Goal: Task Accomplishment & Management: Use online tool/utility

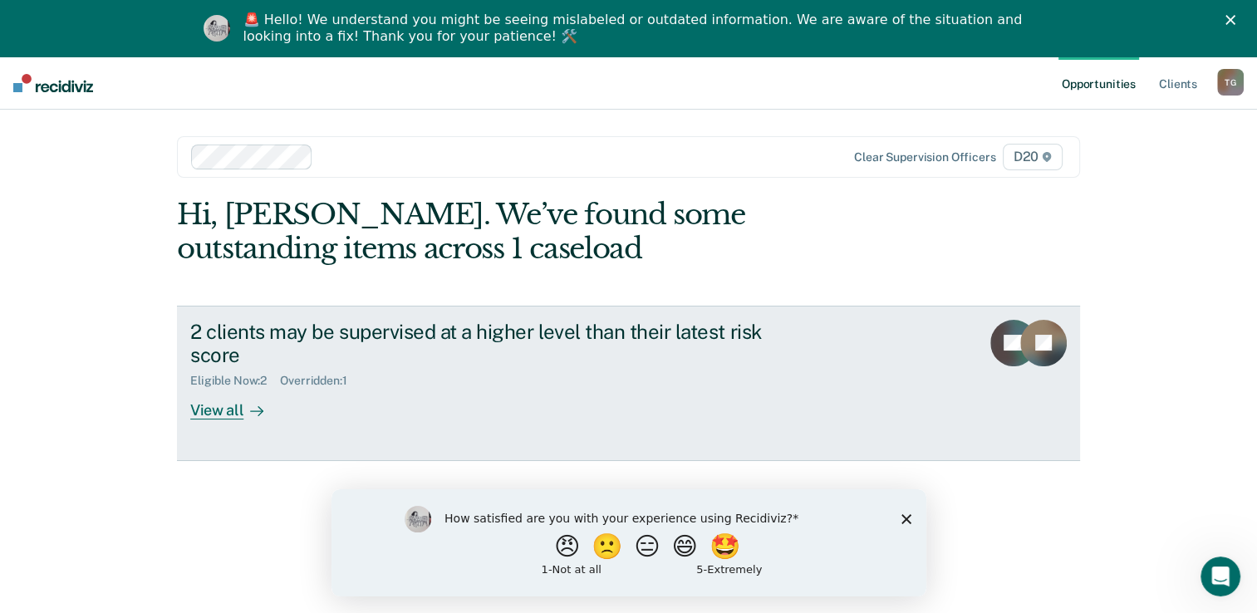
click at [258, 407] on icon at bounding box center [260, 411] width 4 height 9
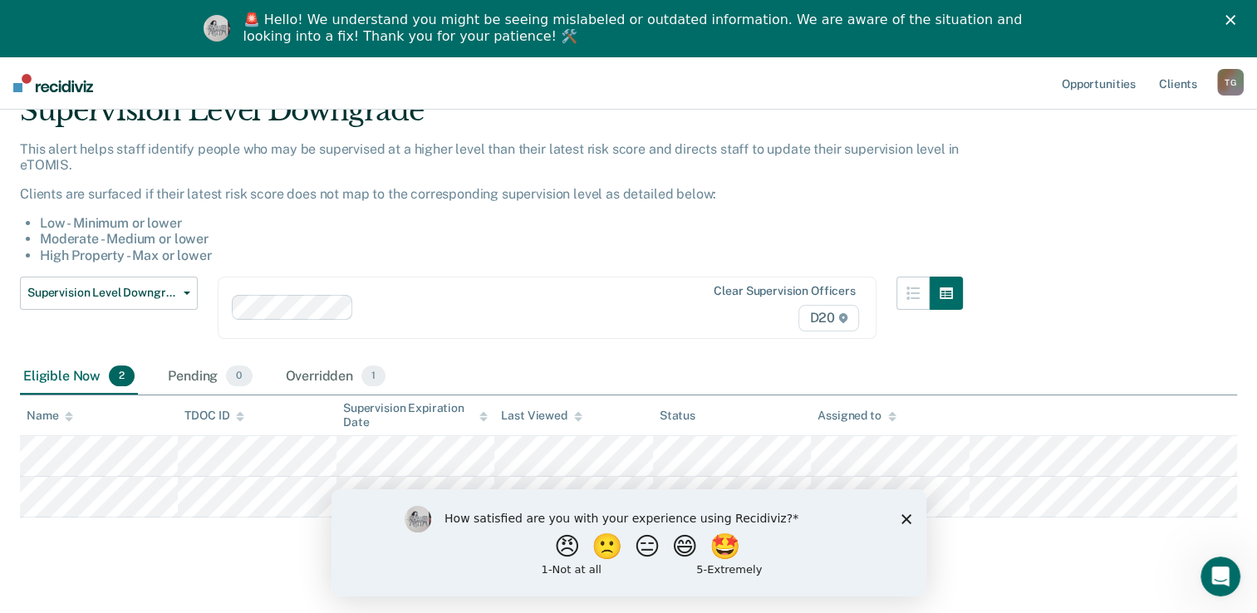
scroll to position [100, 0]
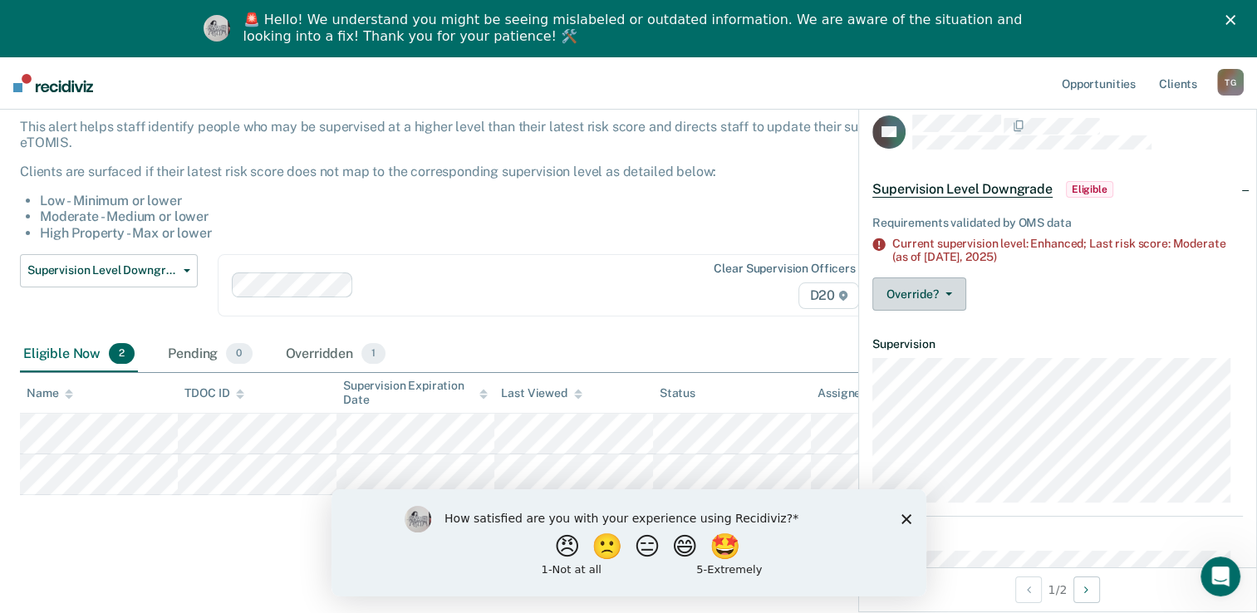
click at [951, 297] on button "Override?" at bounding box center [919, 293] width 94 height 33
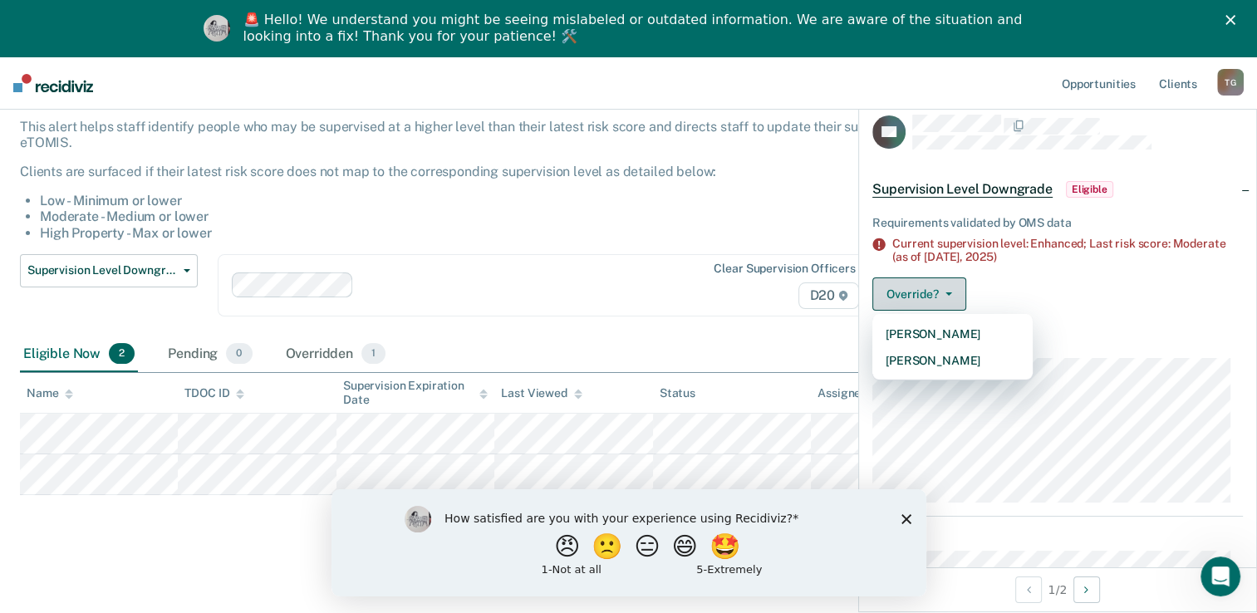
click at [943, 298] on button "Override?" at bounding box center [919, 293] width 94 height 33
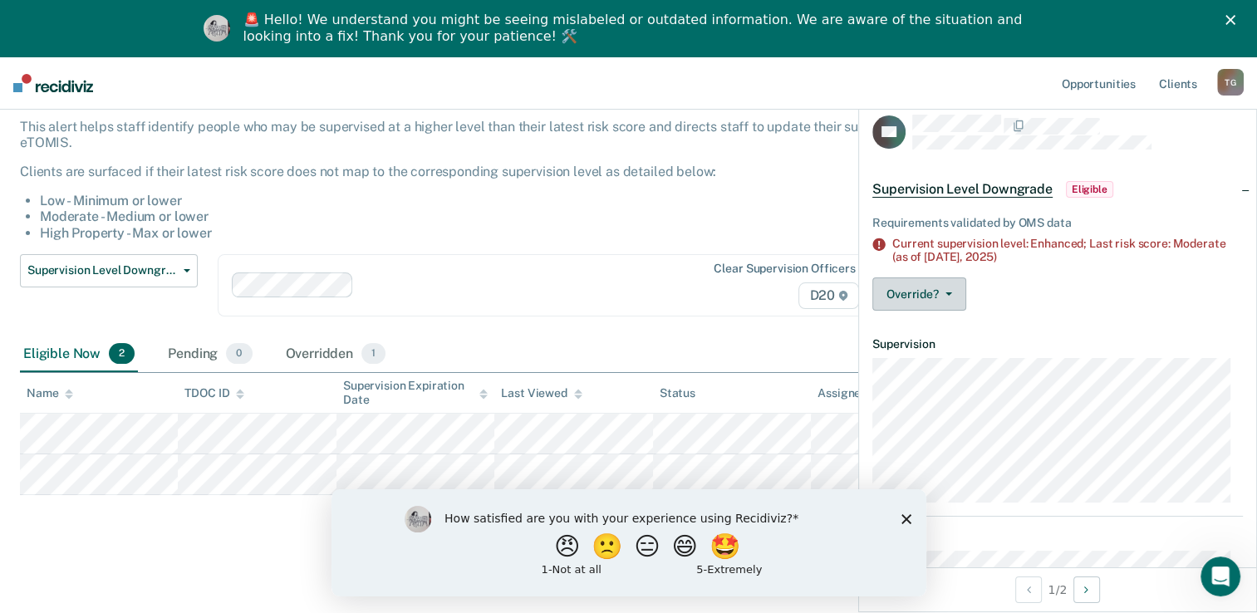
click at [943, 298] on button "Override?" at bounding box center [919, 293] width 94 height 33
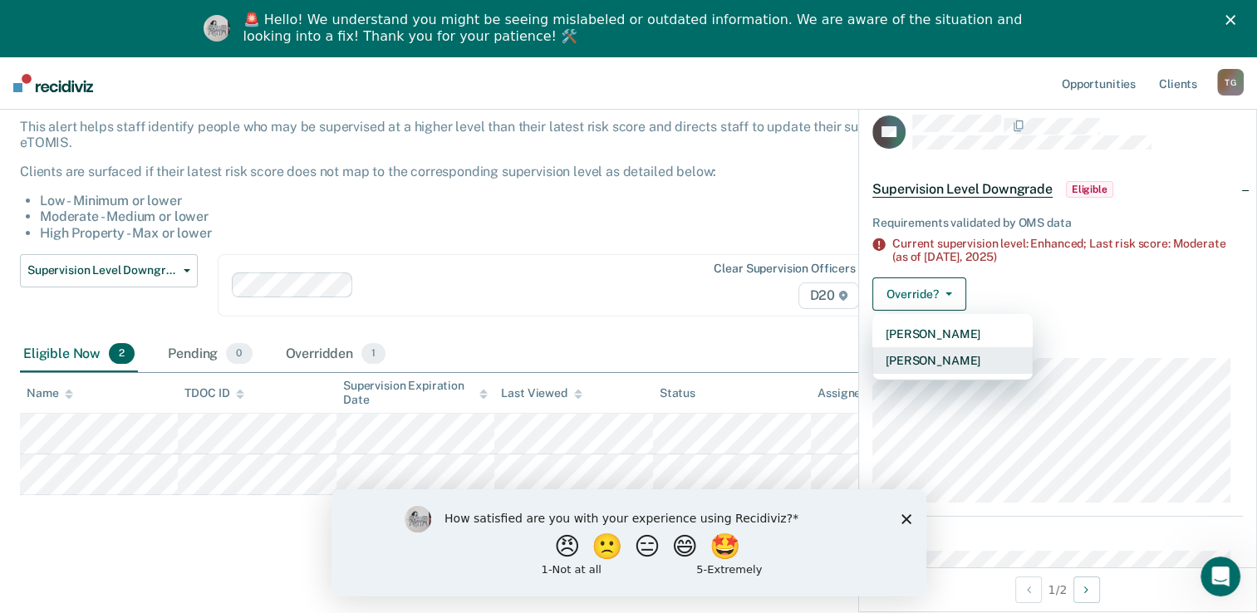
click at [936, 357] on button "[PERSON_NAME]" at bounding box center [952, 360] width 160 height 27
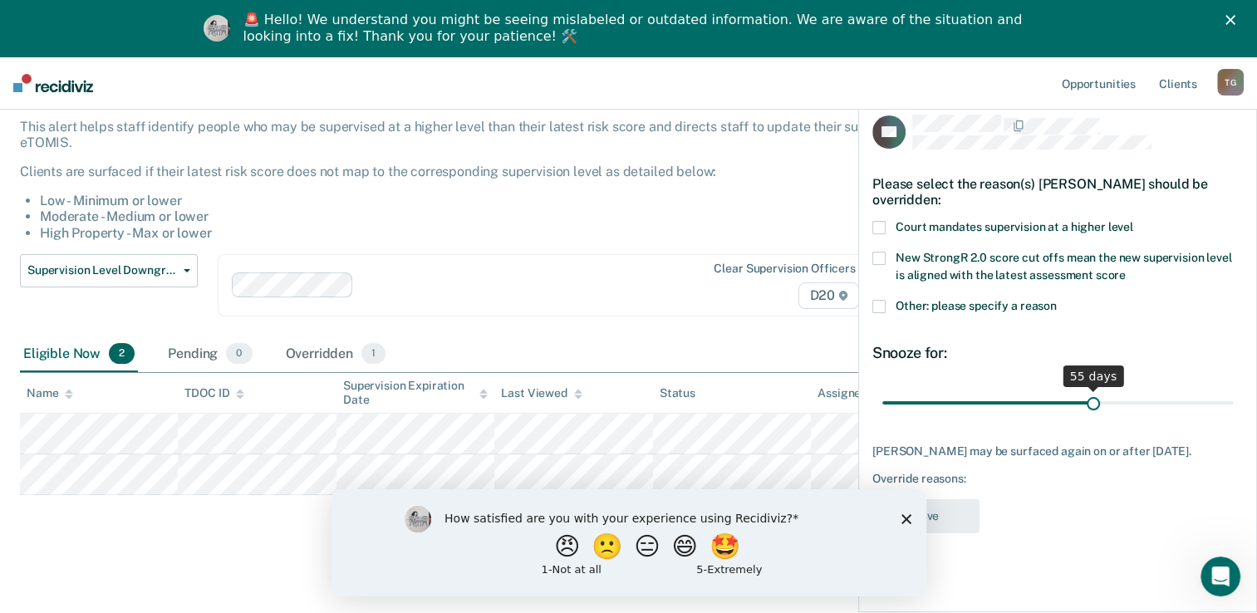
drag, startPoint x: 1000, startPoint y: 399, endPoint x: 1093, endPoint y: 396, distance: 93.1
type input "55"
click at [1093, 396] on input "range" at bounding box center [1057, 403] width 350 height 29
click at [912, 522] on div "How satisfied are you with your experience using Recidiviz? 😠 🙁 😑 😄 🤩 1 - Not a…" at bounding box center [628, 541] width 595 height 107
click at [909, 519] on icon "Close survey" at bounding box center [905, 518] width 10 height 10
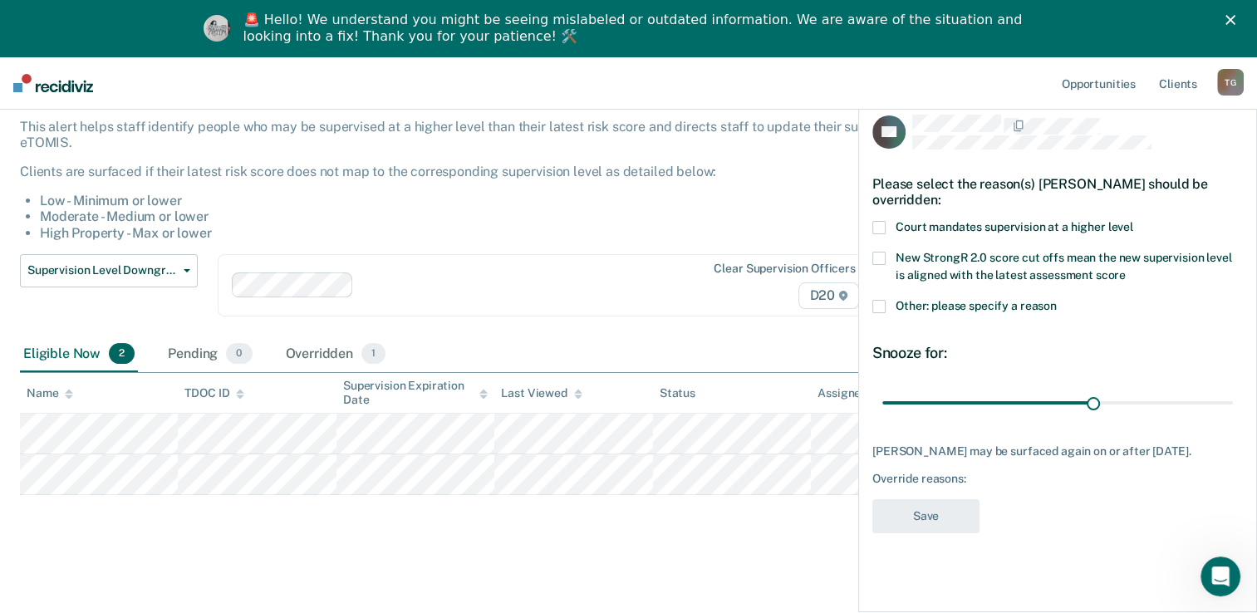
click at [874, 228] on span at bounding box center [878, 227] width 13 height 13
click at [1133, 221] on input "Court mandates supervision at a higher level" at bounding box center [1133, 221] width 0 height 0
click at [915, 510] on button "Save" at bounding box center [925, 516] width 107 height 34
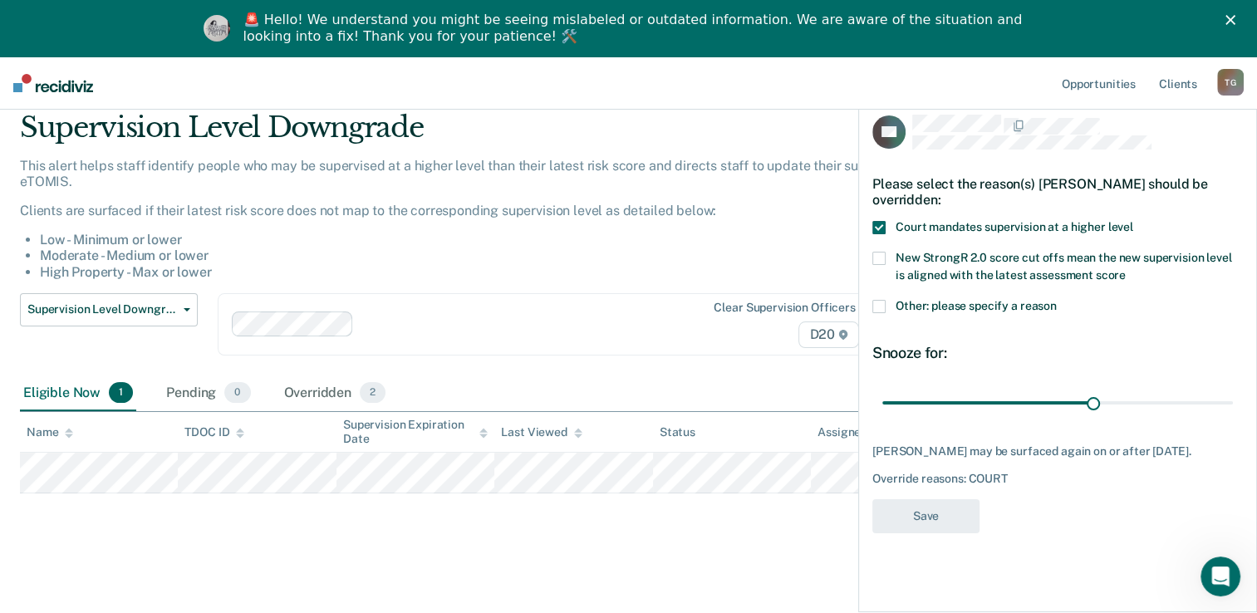
scroll to position [59, 0]
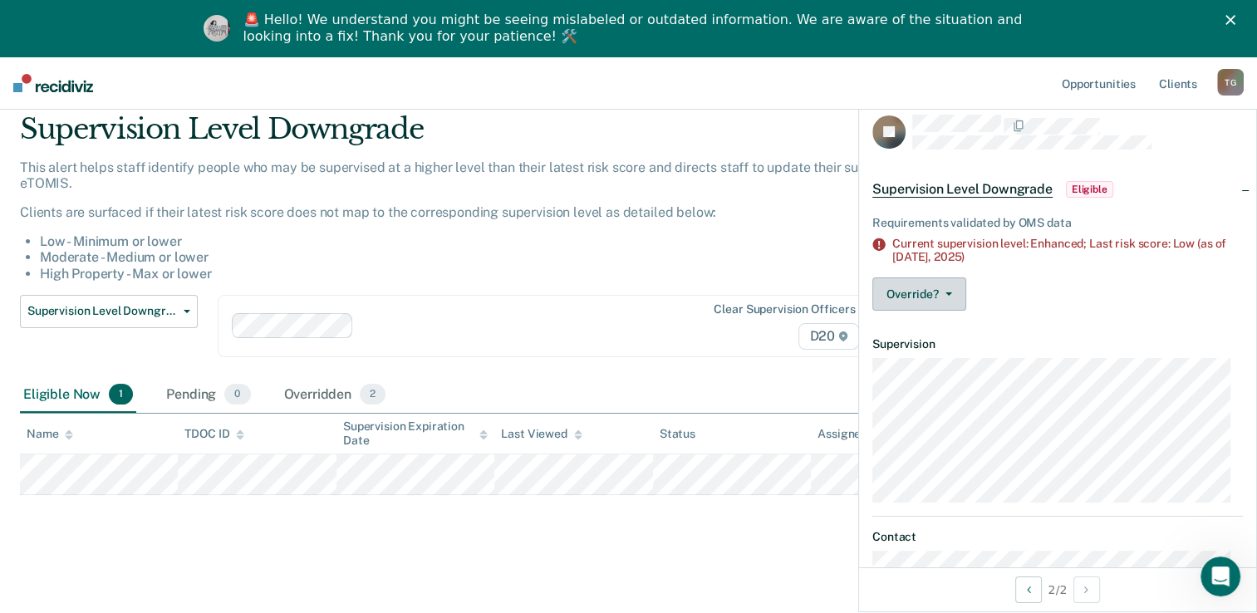
click at [947, 289] on button "Override?" at bounding box center [919, 293] width 94 height 33
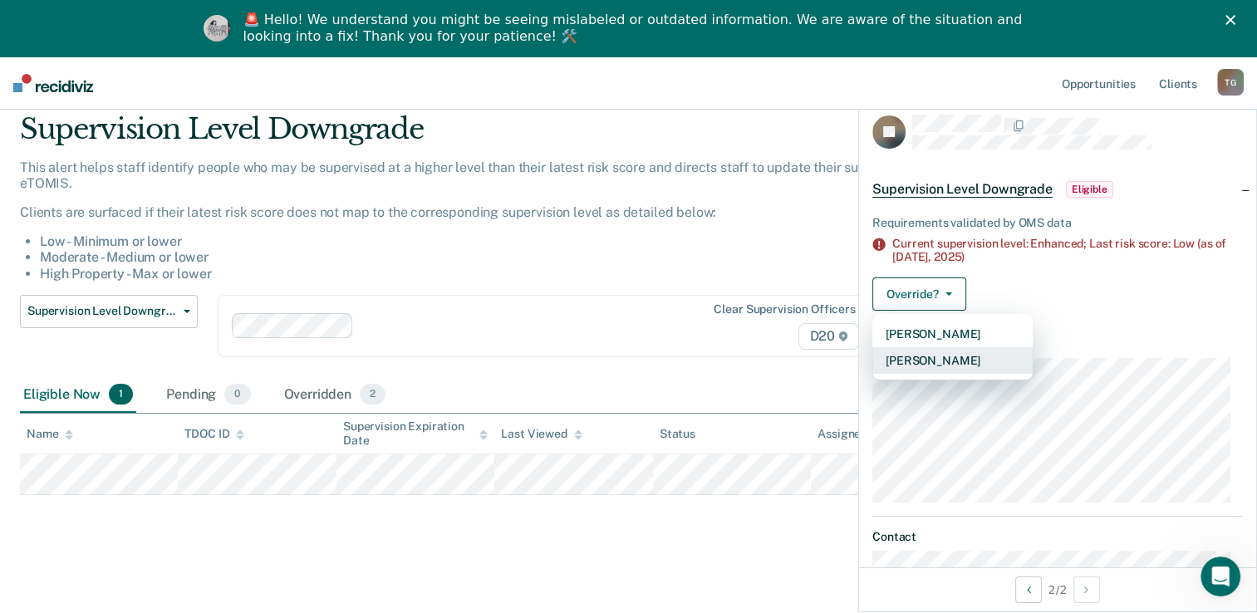
click at [927, 355] on button "[PERSON_NAME]" at bounding box center [952, 360] width 160 height 27
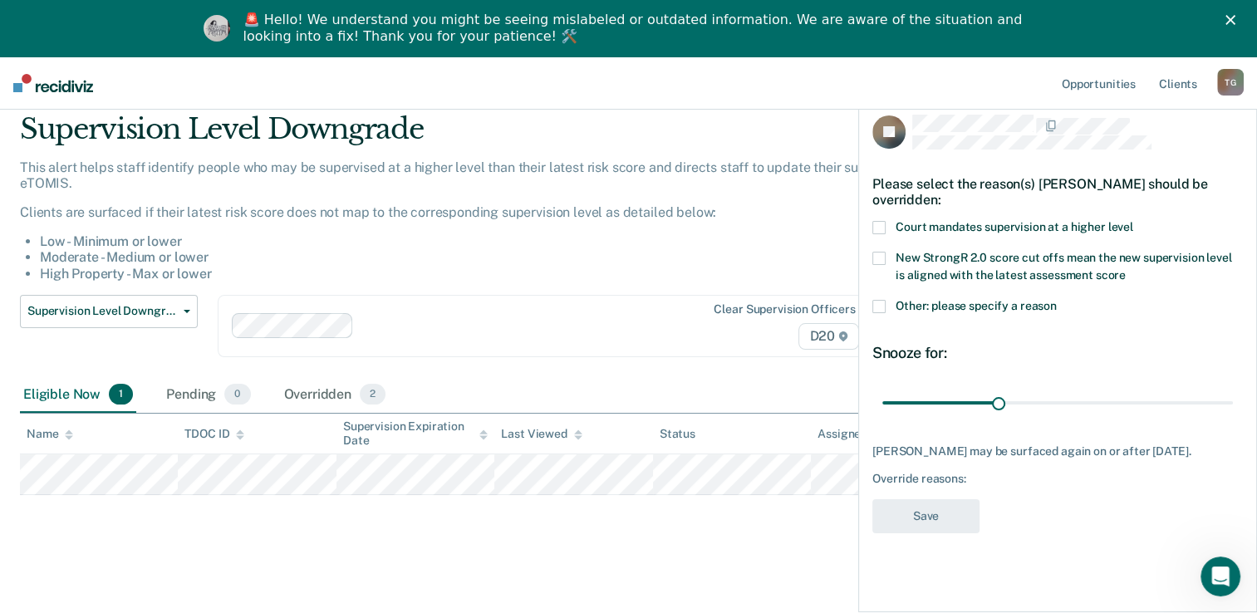
click at [875, 222] on span at bounding box center [878, 227] width 13 height 13
click at [1133, 221] on input "Court mandates supervision at a higher level" at bounding box center [1133, 221] width 0 height 0
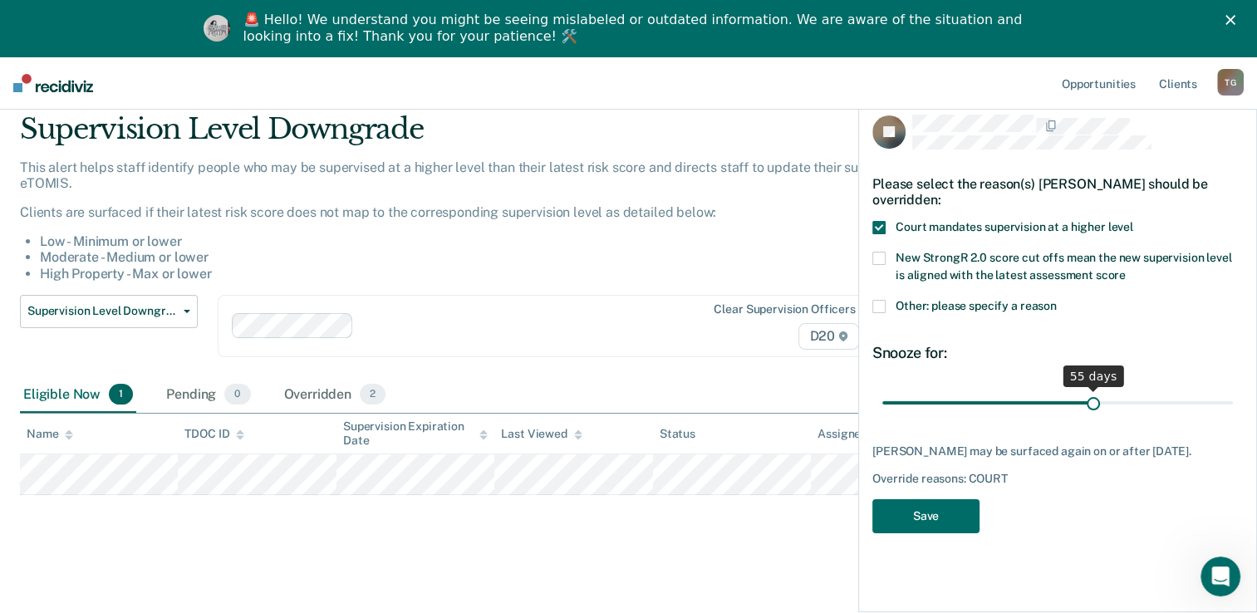
drag, startPoint x: 994, startPoint y: 402, endPoint x: 1093, endPoint y: 397, distance: 99.0
type input "55"
click at [1093, 397] on input "range" at bounding box center [1057, 403] width 350 height 29
click at [949, 519] on button "Save" at bounding box center [925, 516] width 107 height 34
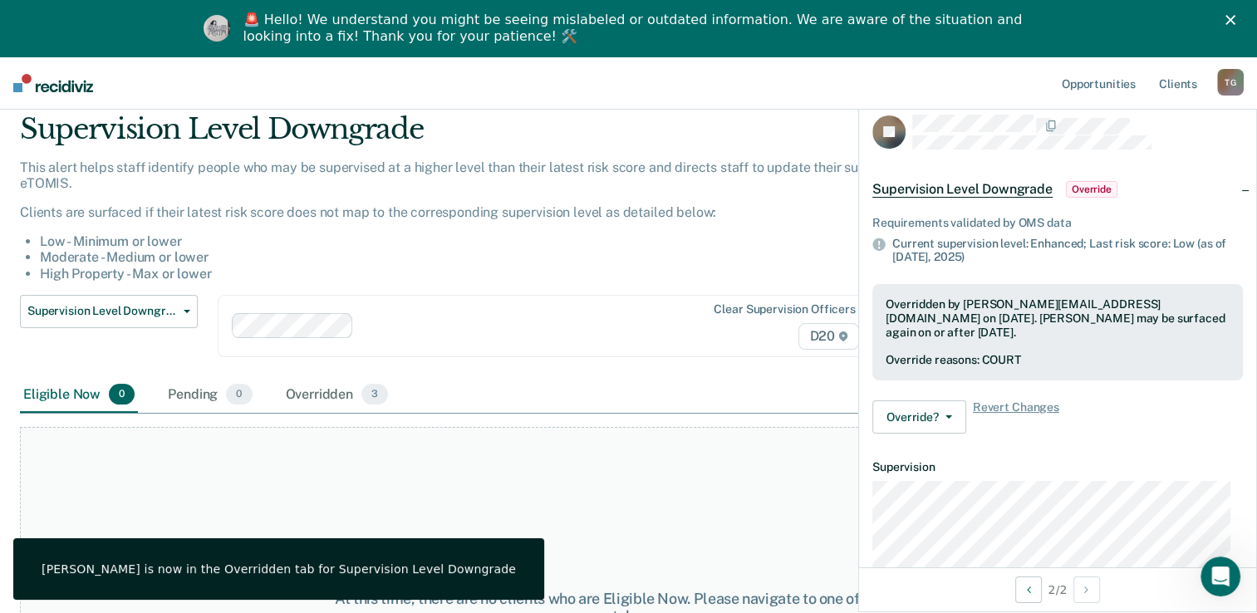
click at [1217, 81] on div "T G" at bounding box center [1230, 82] width 27 height 27
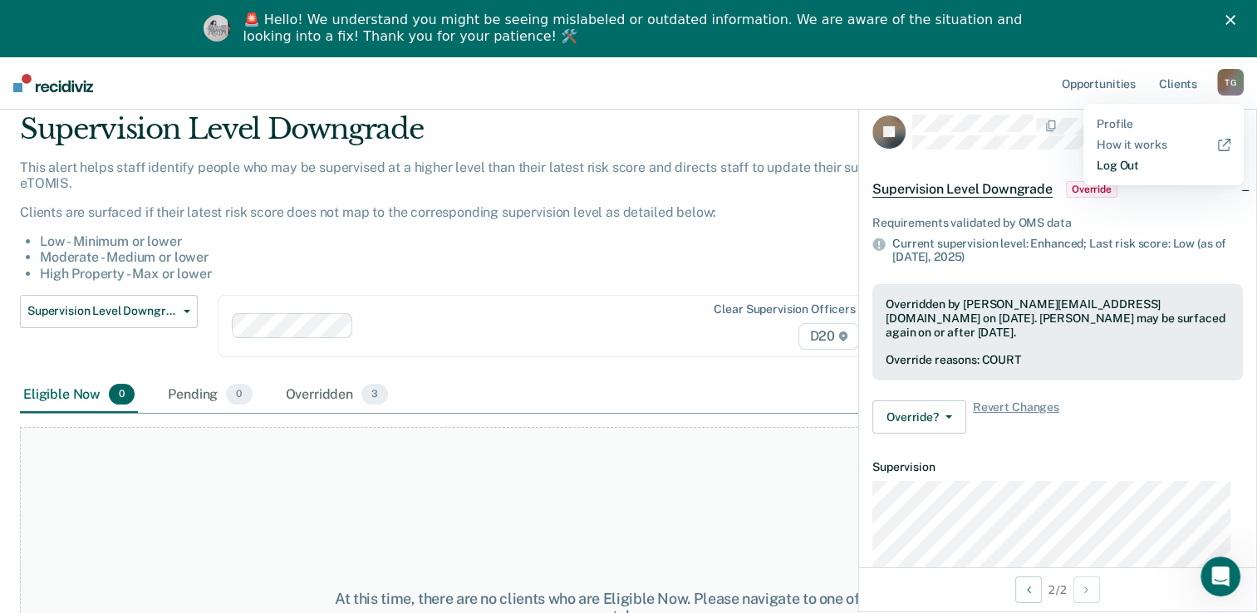
click at [1124, 169] on link "Log Out" at bounding box center [1163, 166] width 134 height 14
